Goal: Check status

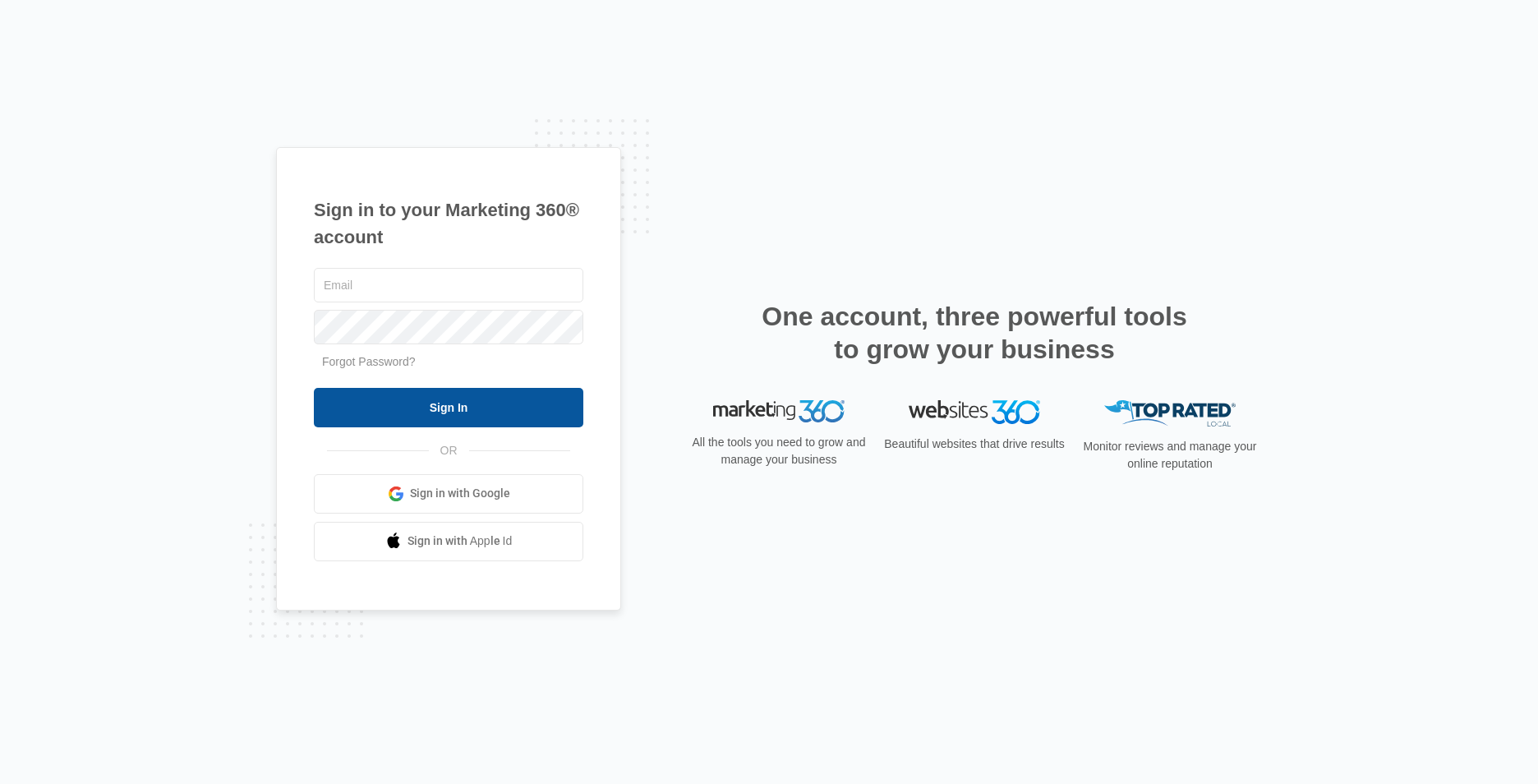
type input "[EMAIL_ADDRESS][DOMAIN_NAME]"
click at [373, 400] on input "Sign In" at bounding box center [449, 407] width 269 height 39
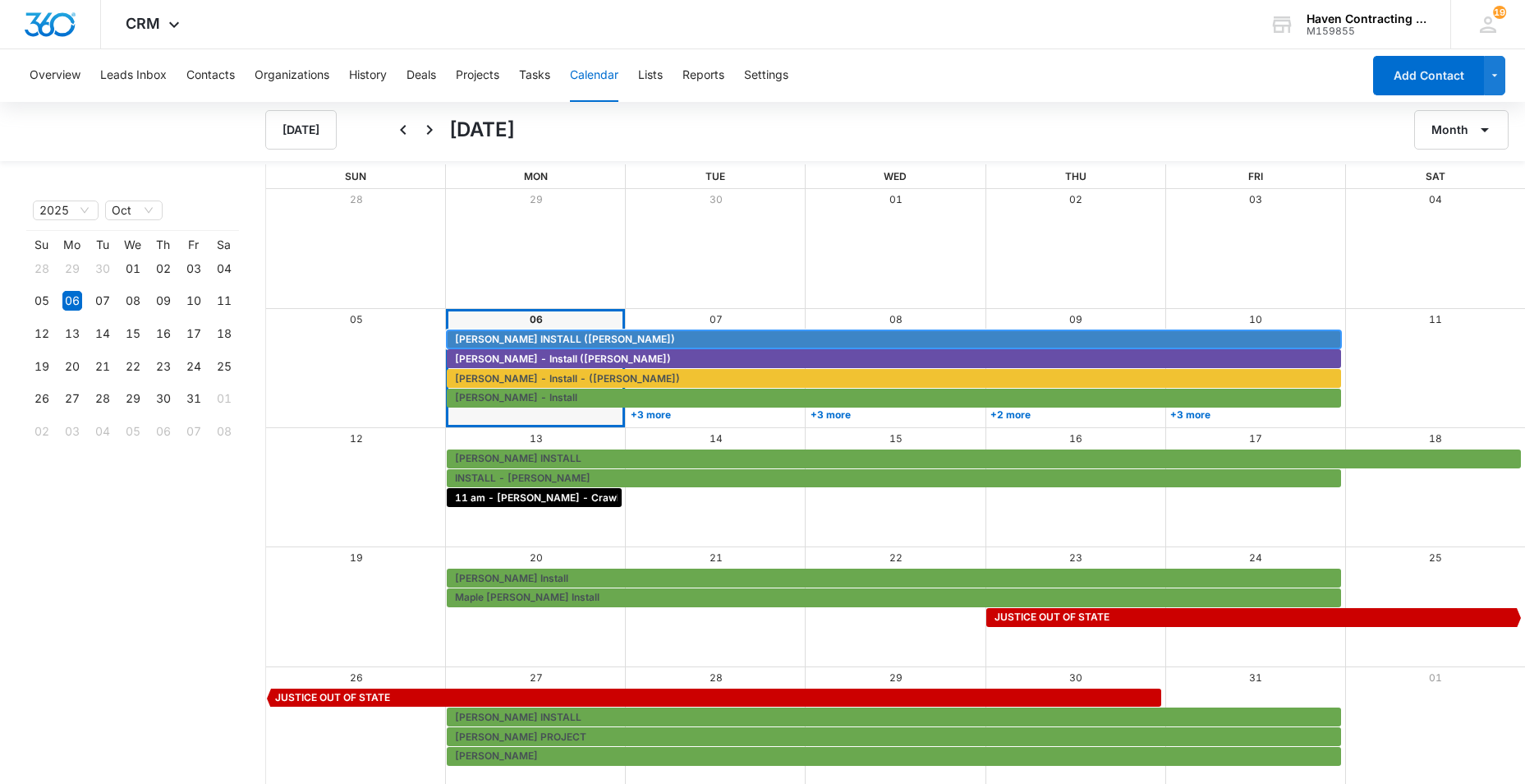
click at [502, 338] on span "[PERSON_NAME] INSTALL ([PERSON_NAME])" at bounding box center [565, 339] width 220 height 14
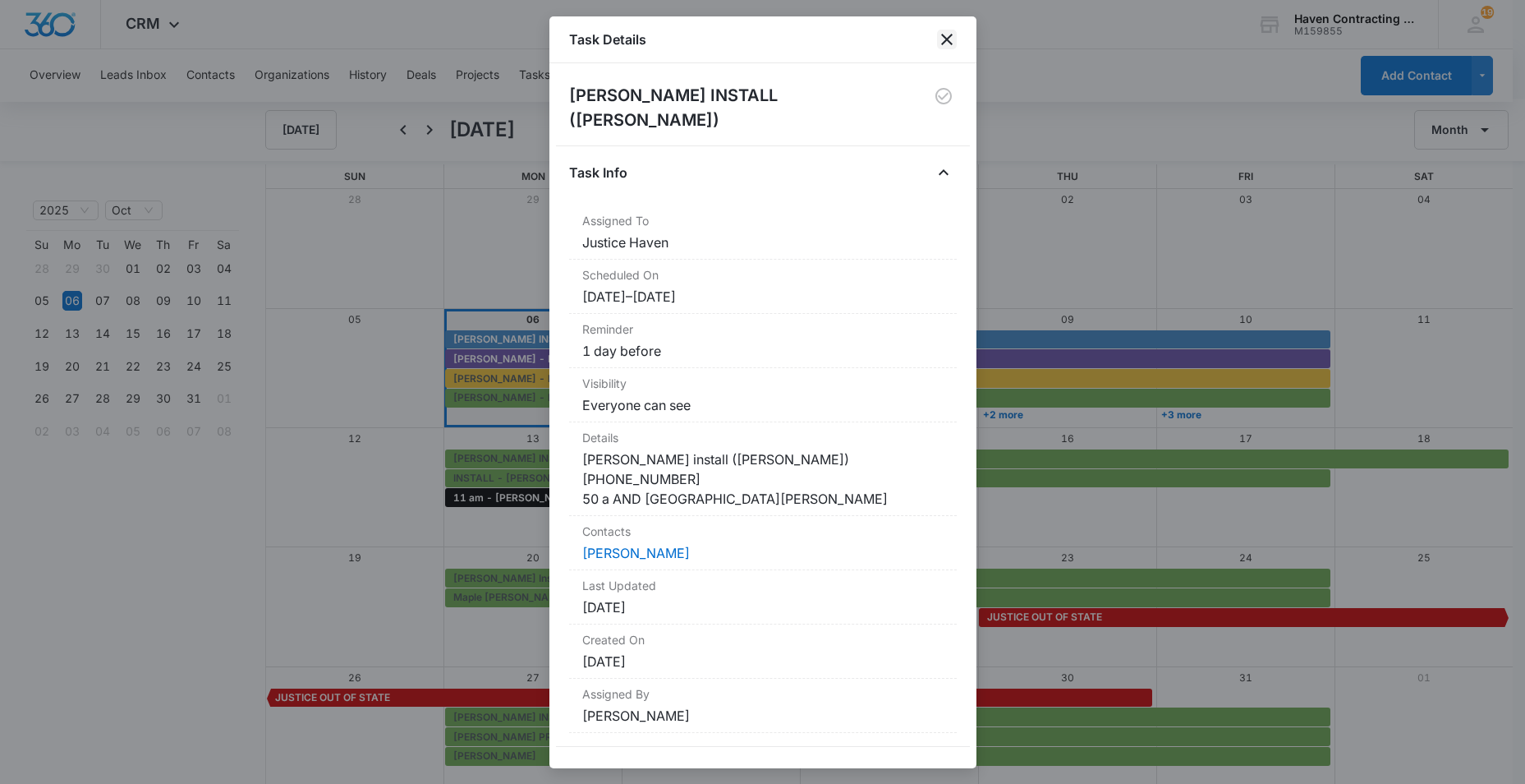
click at [946, 35] on icon "close" at bounding box center [947, 39] width 19 height 19
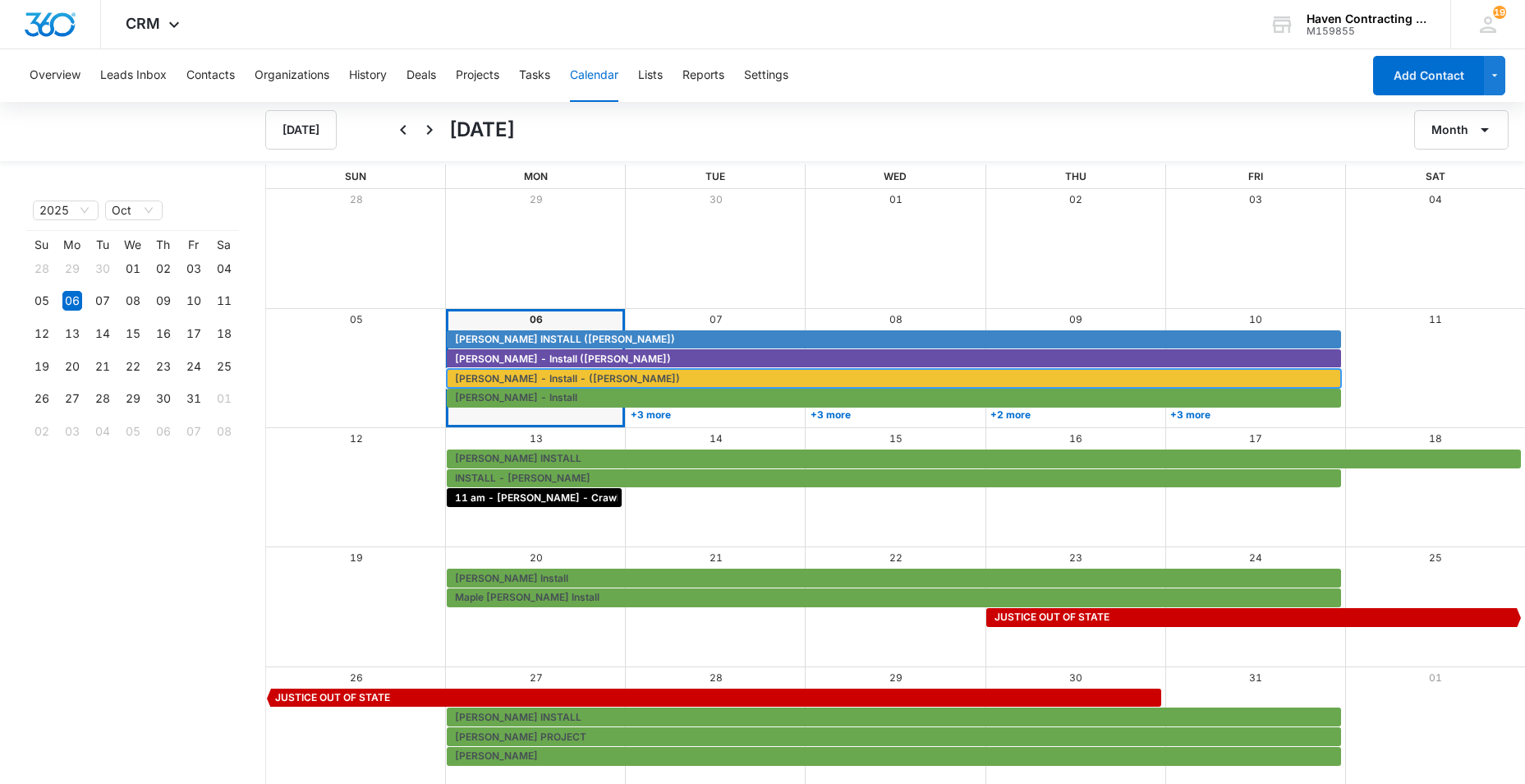
click at [497, 377] on span "[PERSON_NAME] - Install - ([PERSON_NAME])" at bounding box center [568, 378] width 225 height 14
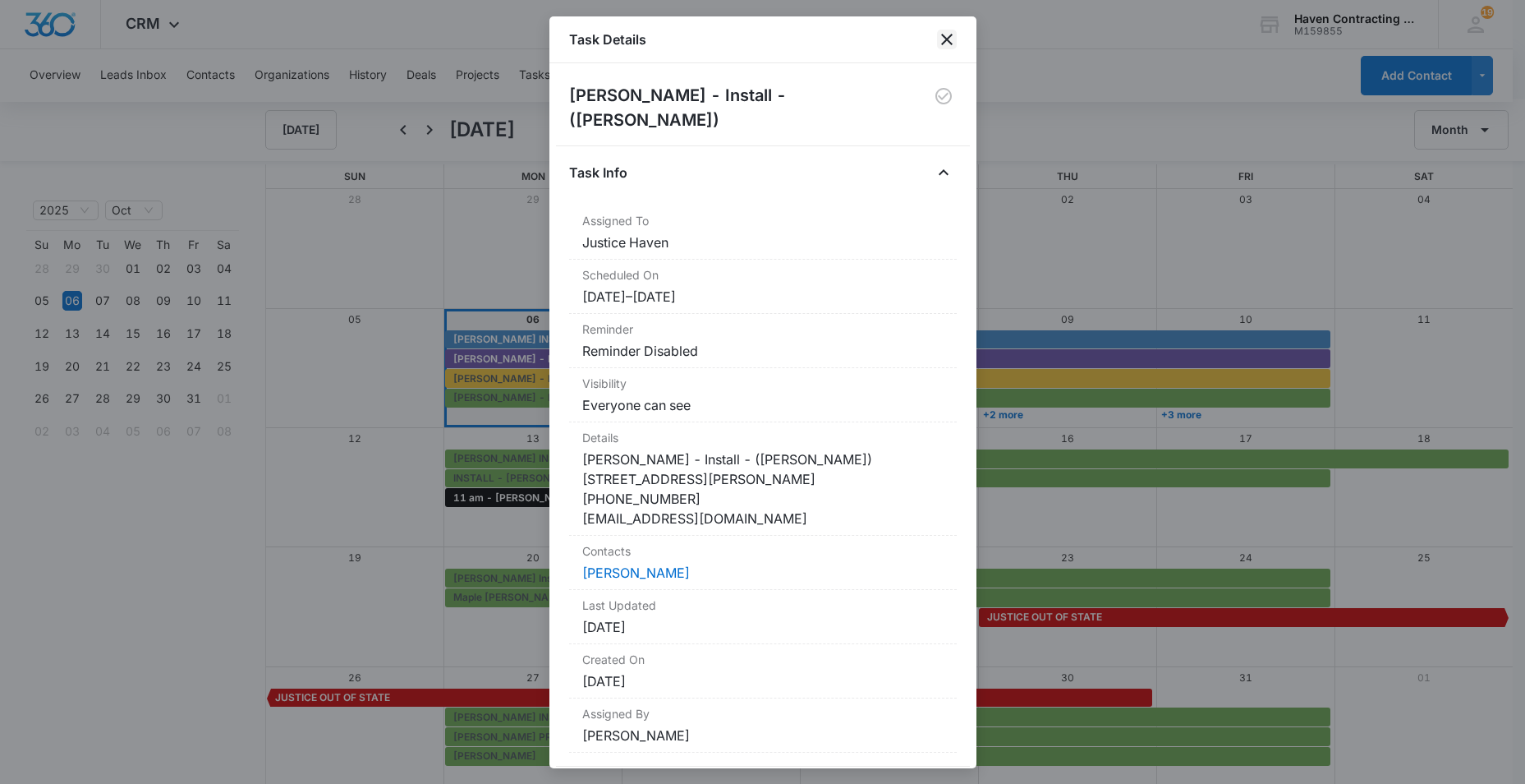
click at [944, 37] on icon "close" at bounding box center [947, 39] width 12 height 12
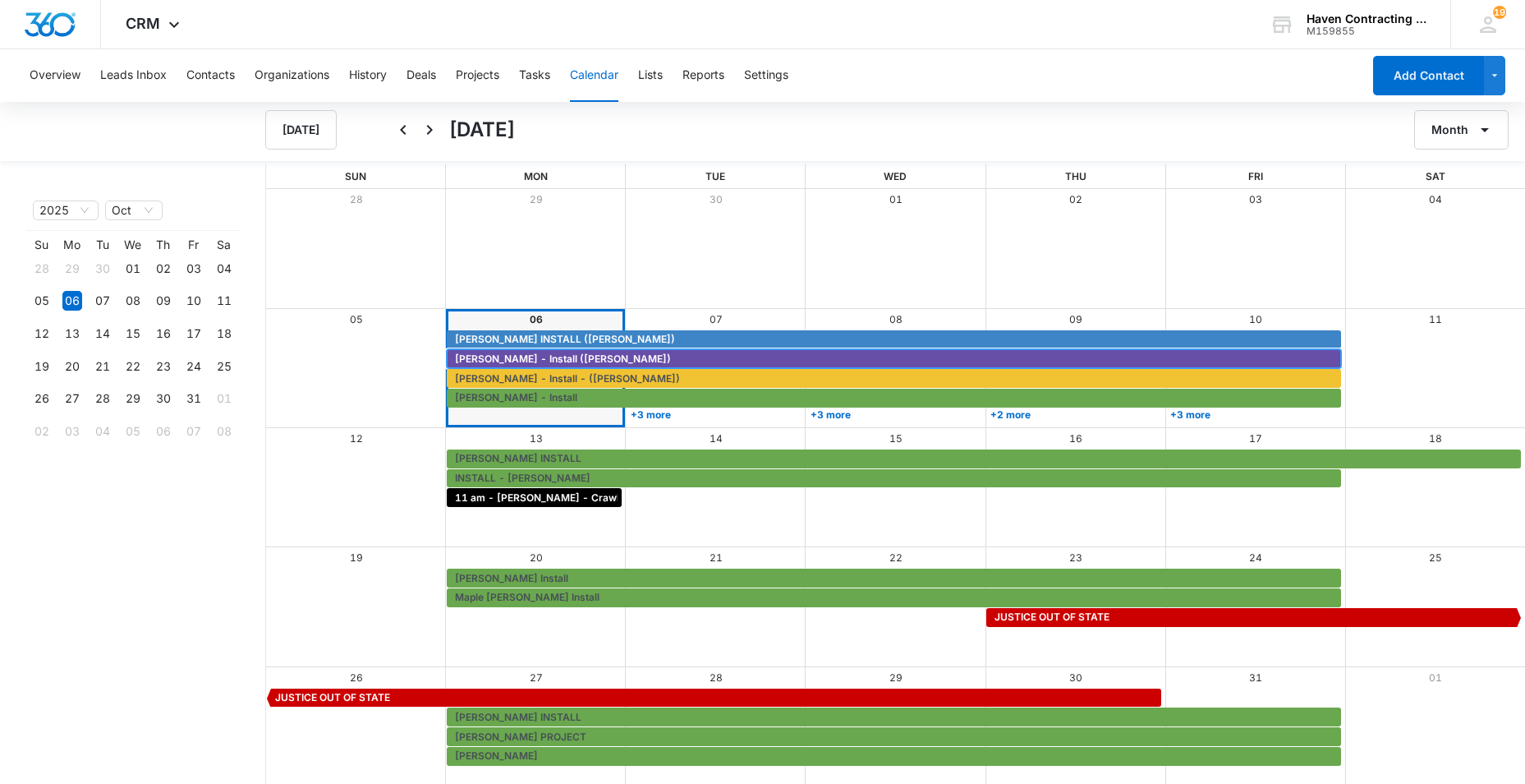
click at [471, 362] on span "[PERSON_NAME] - Install ([PERSON_NAME])" at bounding box center [563, 358] width 216 height 14
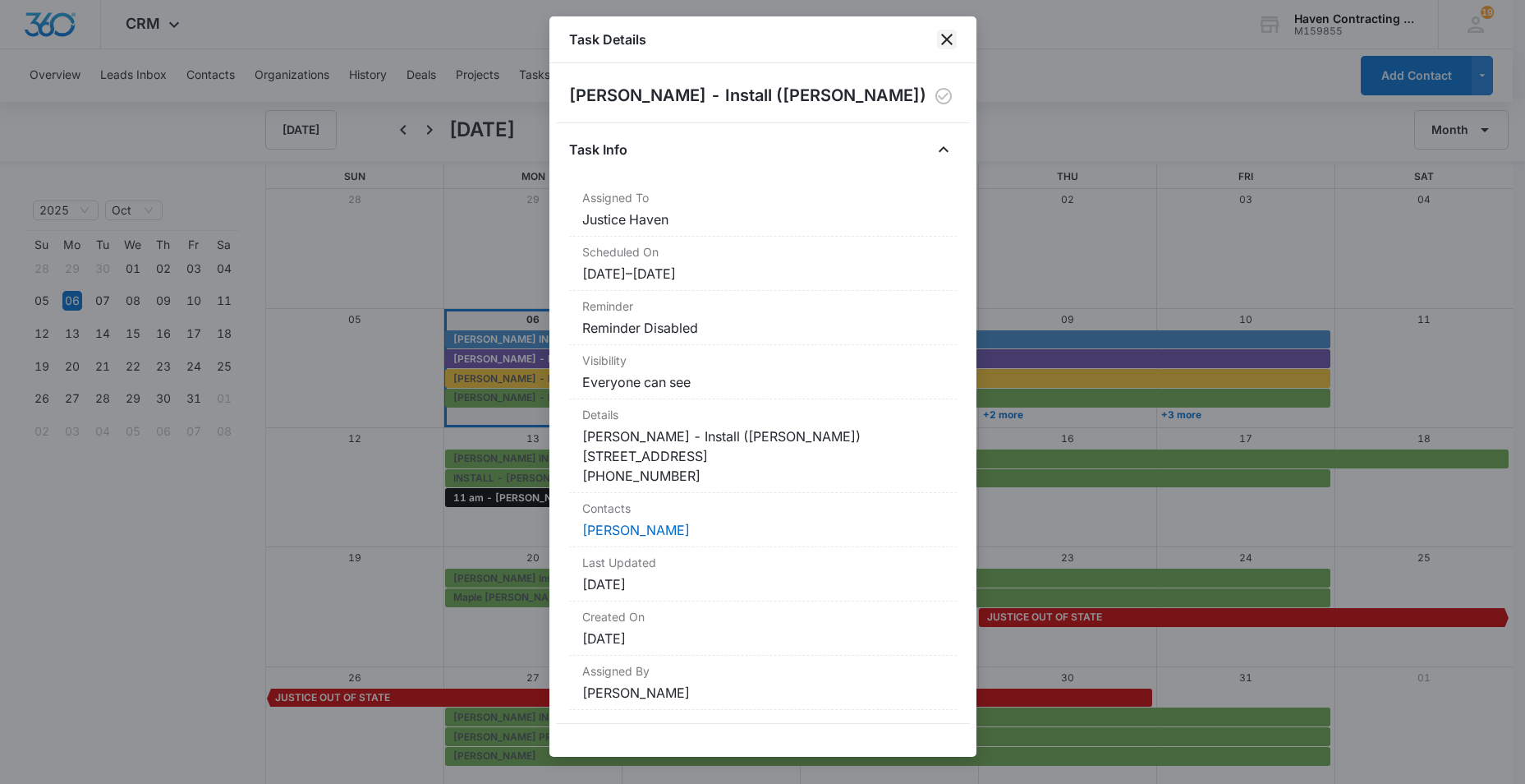
click at [952, 37] on icon "close" at bounding box center [947, 39] width 19 height 19
